Goal: Find specific fact: Find specific fact

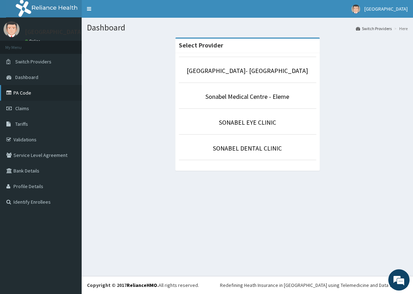
click at [8, 94] on icon at bounding box center [9, 92] width 7 height 5
click at [21, 126] on span "Tariffs" at bounding box center [21, 124] width 13 height 6
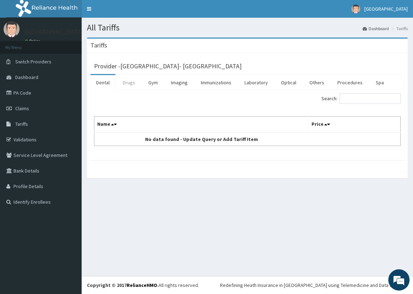
click at [124, 82] on link "Drugs" at bounding box center [129, 82] width 24 height 15
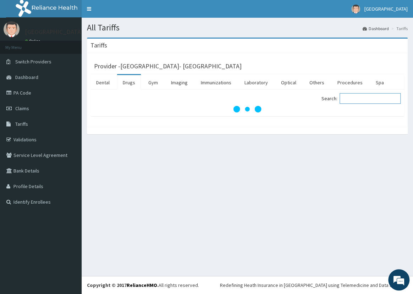
click at [370, 99] on input "Search:" at bounding box center [369, 98] width 61 height 11
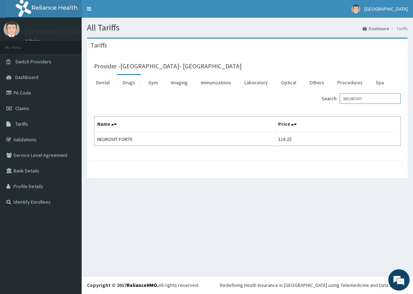
type input "NEUROVIT"
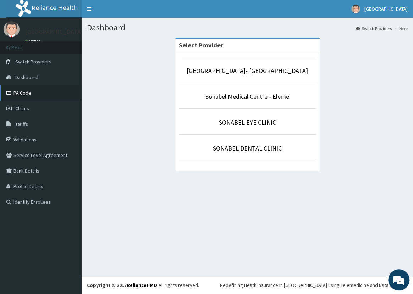
click at [22, 94] on link "PA Code" at bounding box center [41, 93] width 82 height 16
